Goal: Find specific page/section: Find specific page/section

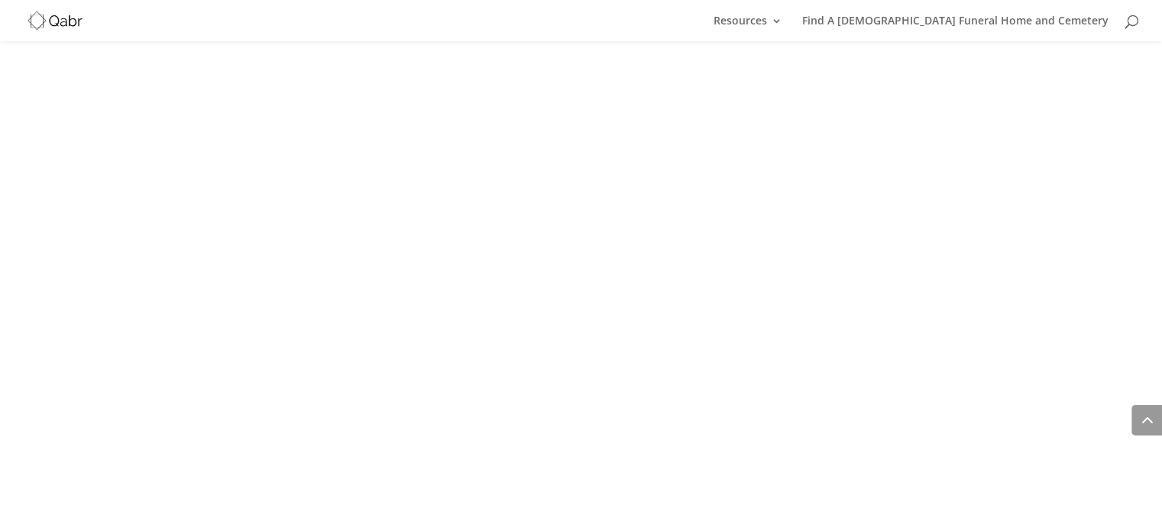
scroll to position [1989, 0]
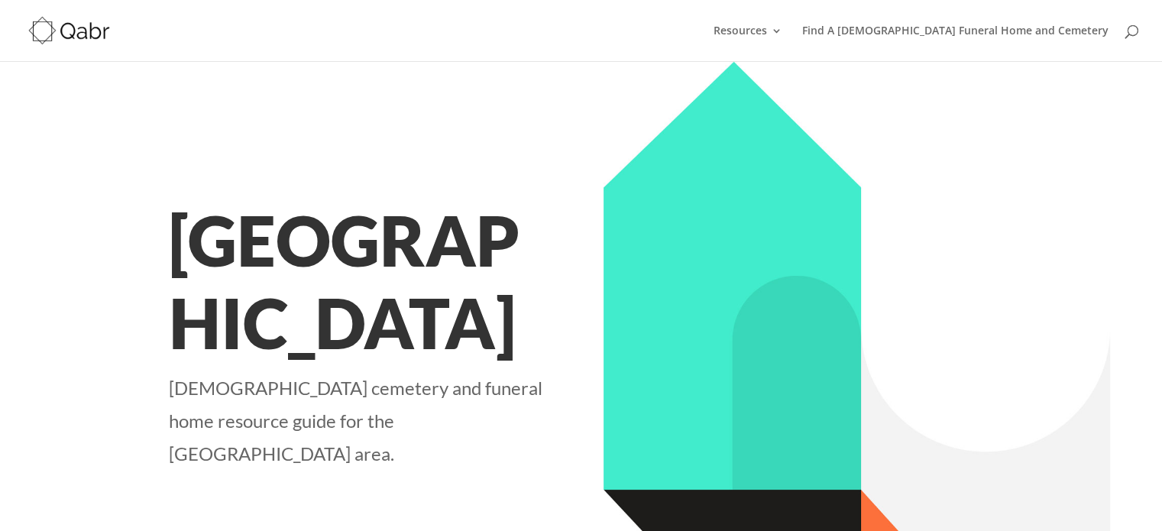
click at [640, 378] on img at bounding box center [857, 413] width 506 height 704
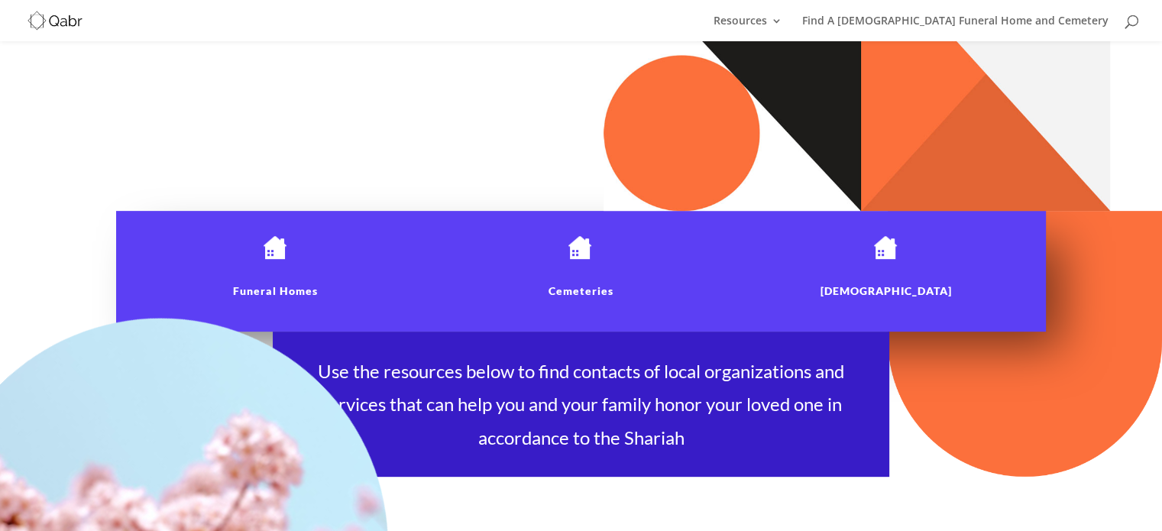
scroll to position [538, 0]
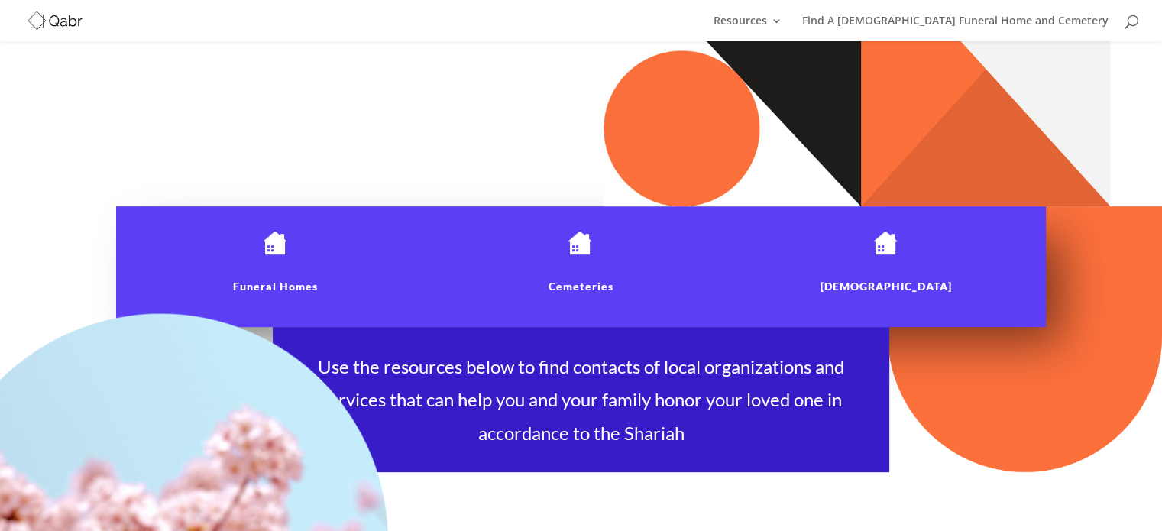
click at [274, 248] on img at bounding box center [275, 243] width 29 height 24
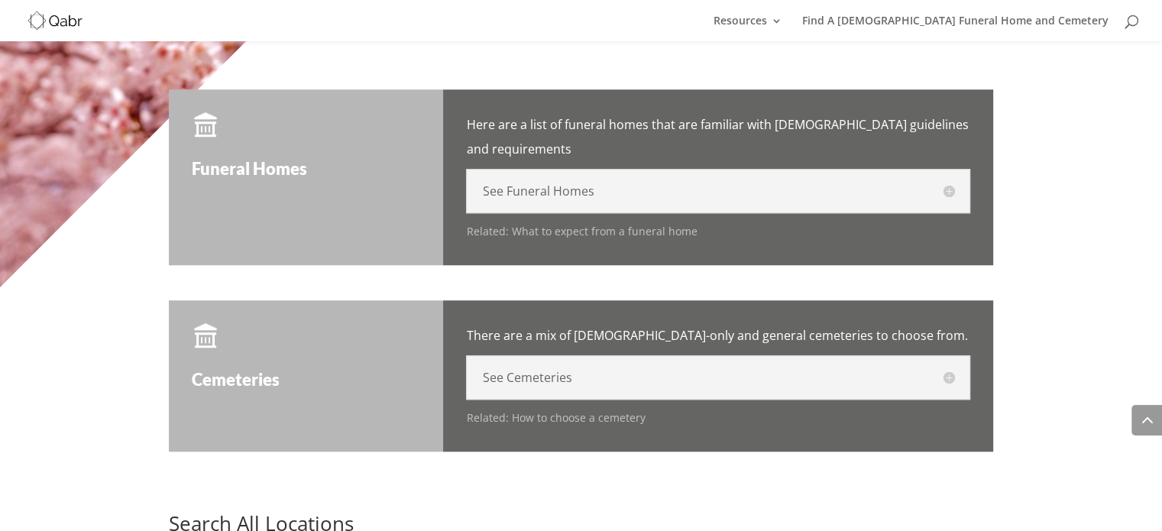
scroll to position [1293, 0]
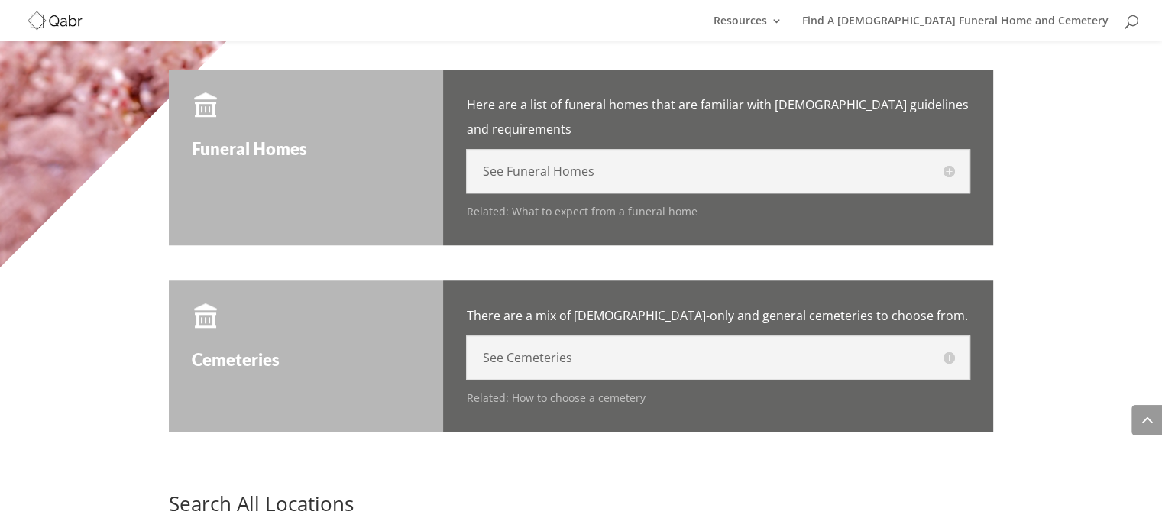
click at [623, 165] on h5 "See Funeral Homes" at bounding box center [718, 171] width 472 height 12
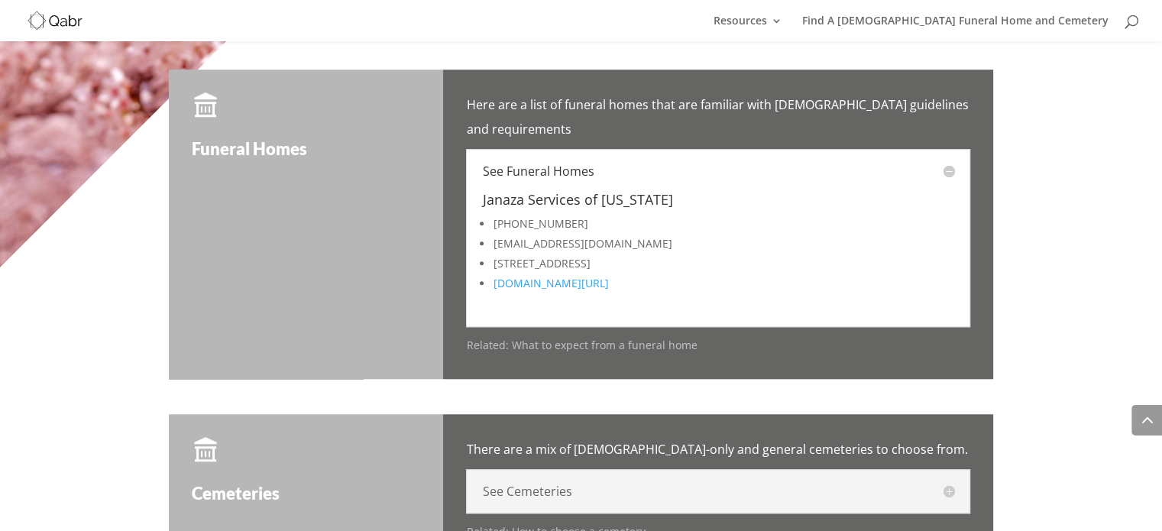
click at [575, 469] on div "See Cemeteries ECIC Cemetery 2376 John Petree Rd, Powder Springs, GA 30127 ec-i…" at bounding box center [718, 491] width 504 height 44
click at [580, 485] on h5 "See Cemeteries" at bounding box center [718, 491] width 472 height 12
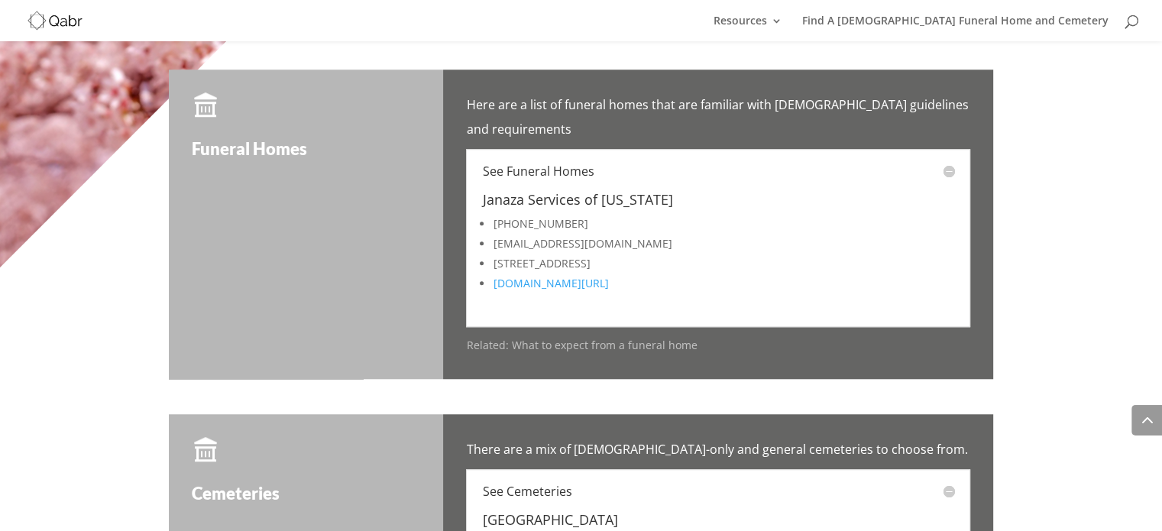
drag, startPoint x: 73, startPoint y: 207, endPoint x: 202, endPoint y: 85, distance: 177.2
click at [202, 92] on img at bounding box center [206, 104] width 29 height 24
click at [950, 165] on h5 "See Funeral Homes" at bounding box center [718, 171] width 472 height 12
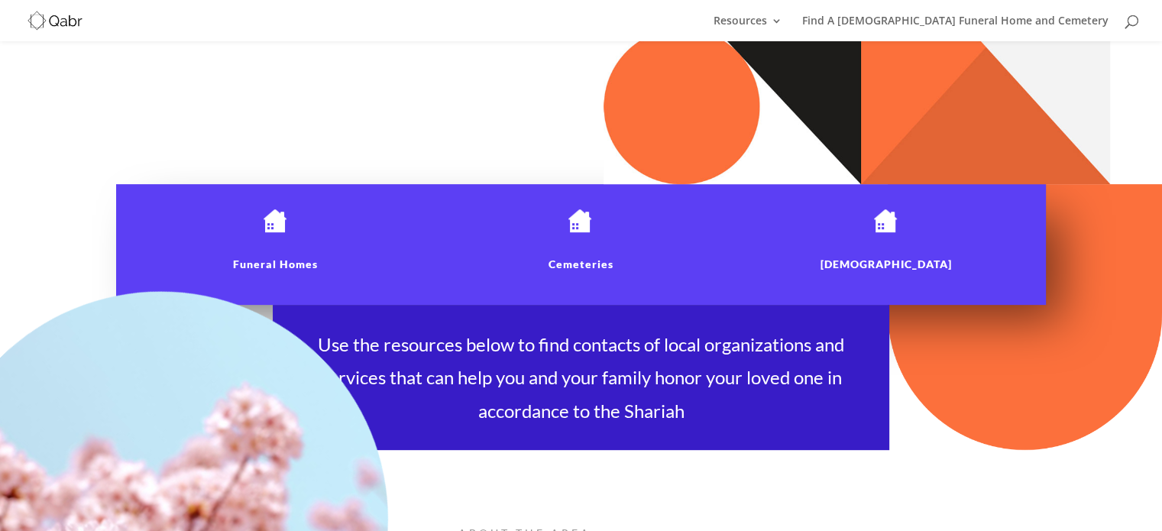
scroll to position [520, 0]
